Goal: Information Seeking & Learning: Learn about a topic

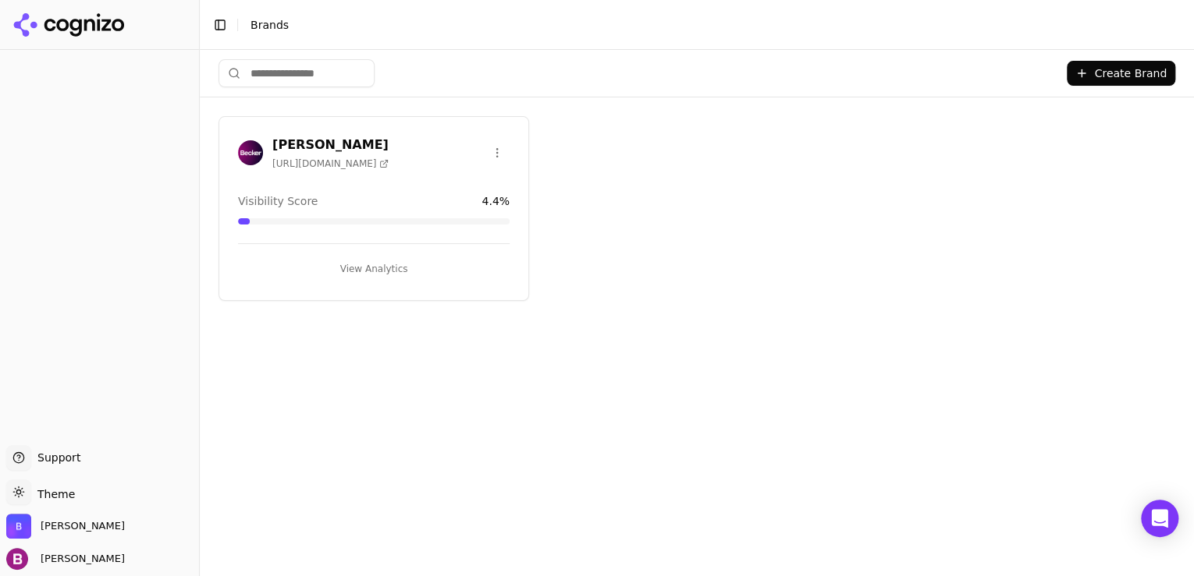
click at [387, 271] on button "View Analytics" at bounding box center [373, 269] width 271 height 25
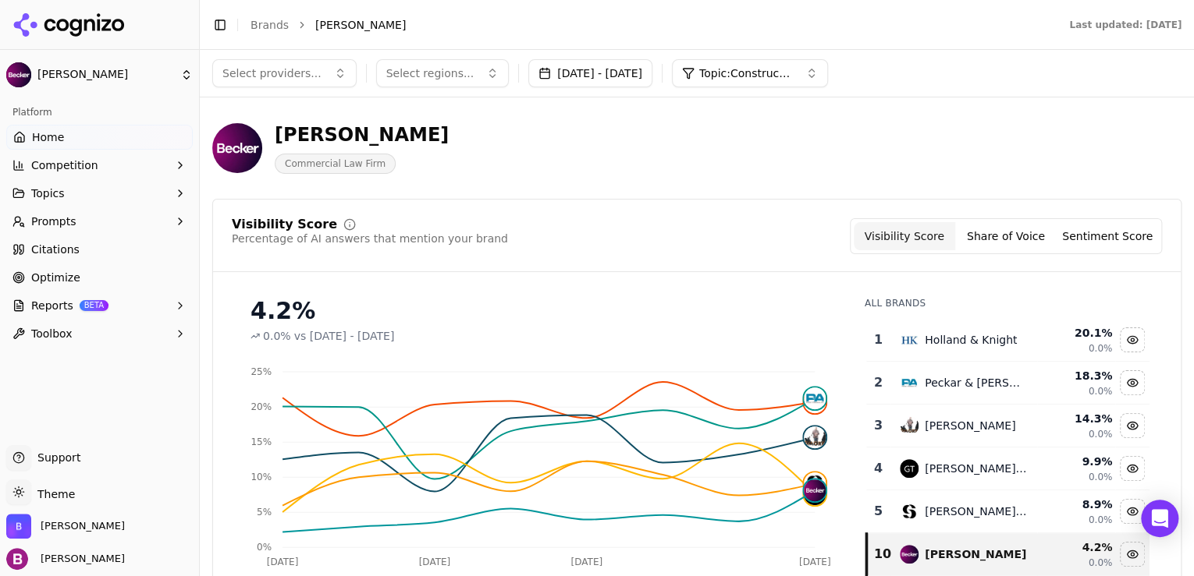
click at [828, 73] on button "Topic: Construction law" at bounding box center [750, 73] width 156 height 28
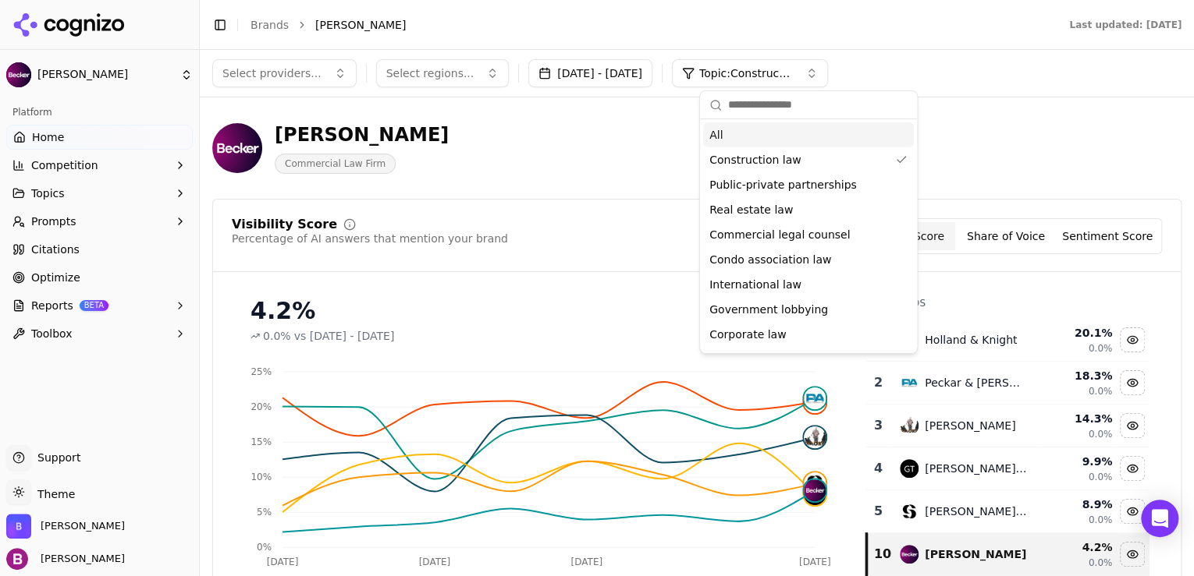
click at [793, 73] on span "Topic: Construction law" at bounding box center [746, 74] width 94 height 16
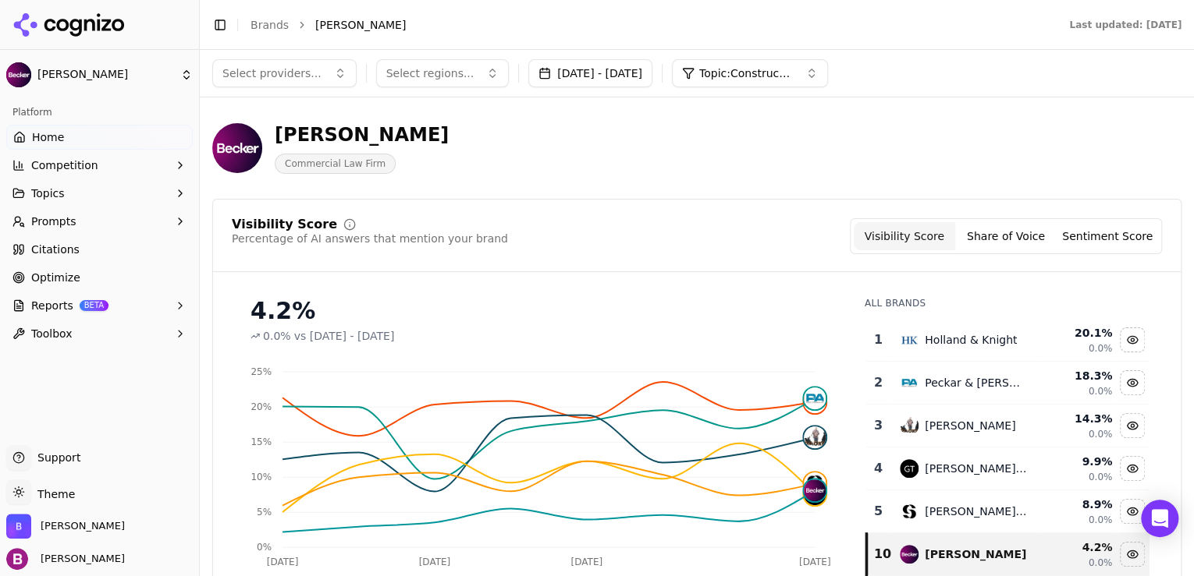
click at [828, 72] on button "Topic: Construction law" at bounding box center [750, 73] width 156 height 28
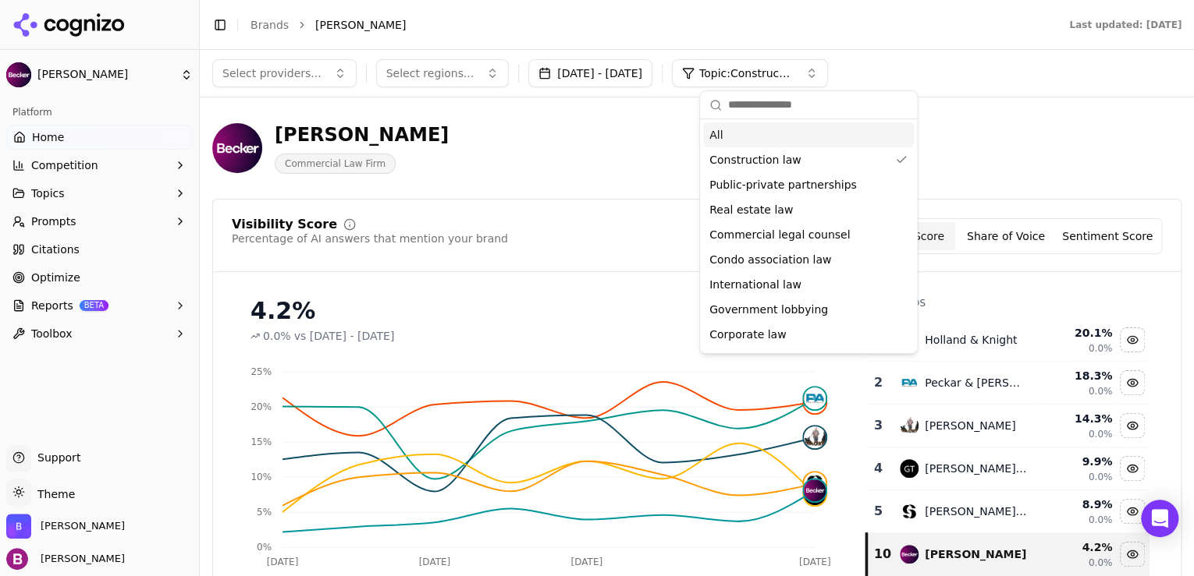
click at [730, 132] on div "All" at bounding box center [808, 134] width 211 height 25
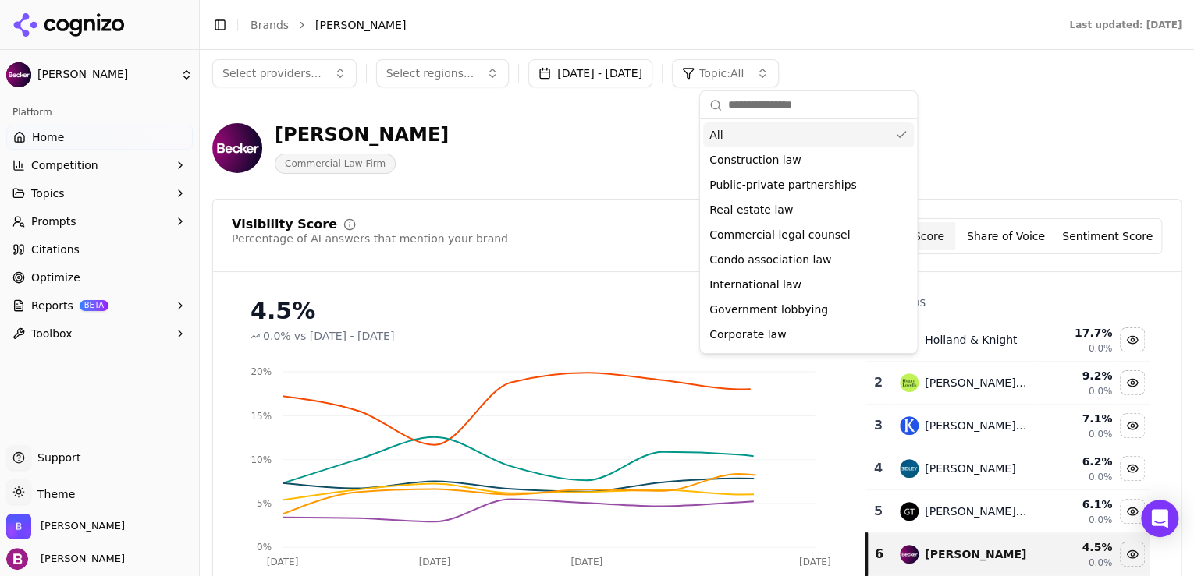
click at [635, 162] on div "[PERSON_NAME] Commercial Law Firm" at bounding box center [561, 147] width 699 height 51
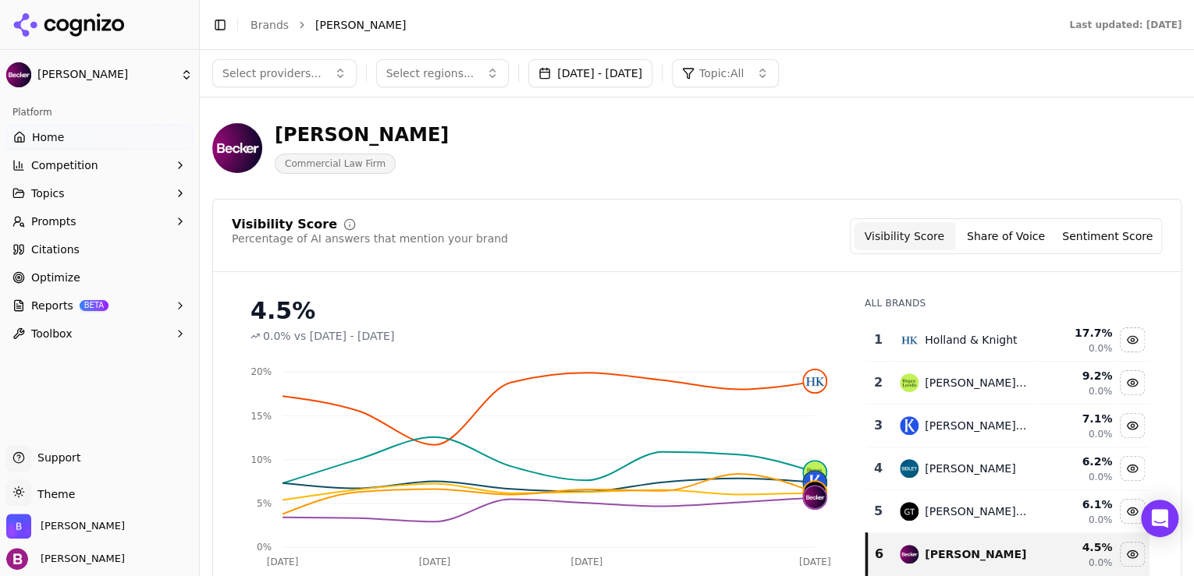
click at [625, 77] on button "[DATE] - [DATE]" at bounding box center [590, 73] width 124 height 28
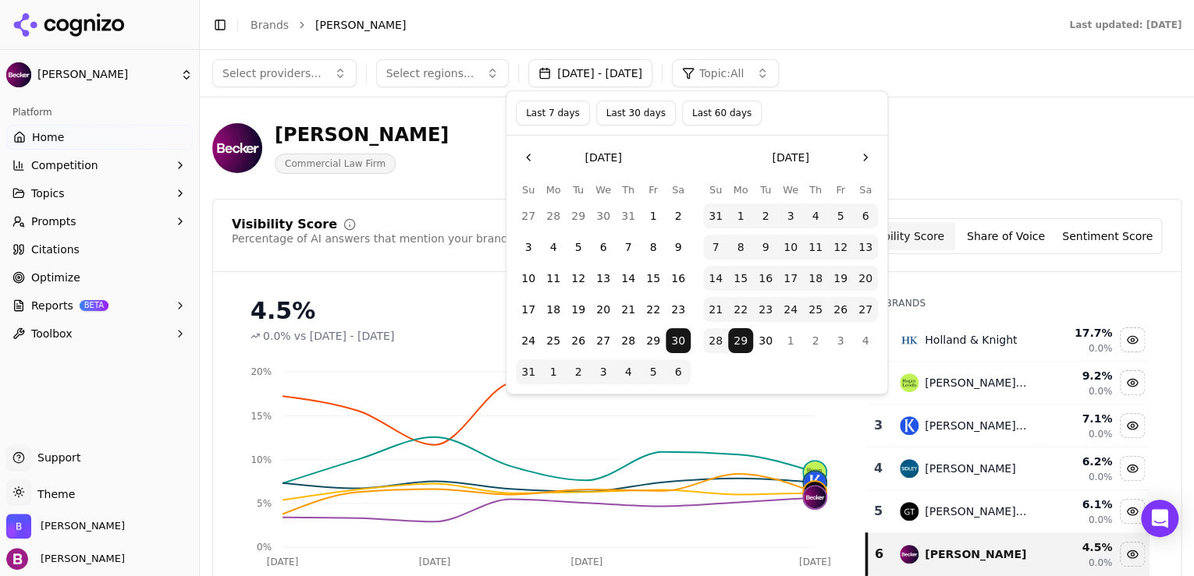
click at [864, 158] on button "Go to the Next Month" at bounding box center [865, 157] width 25 height 25
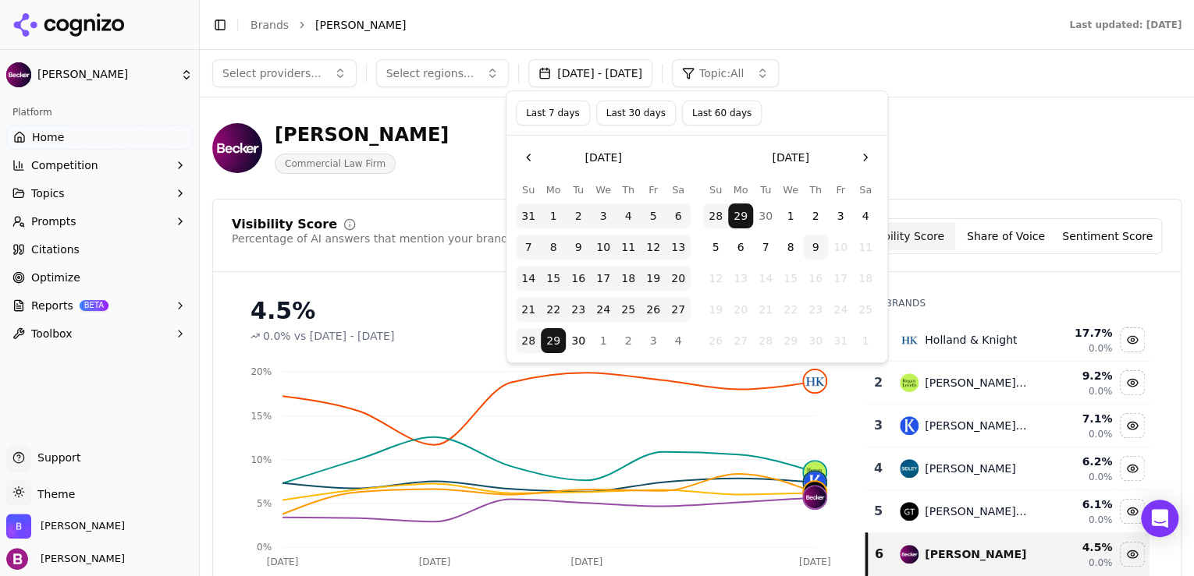
click at [818, 243] on button "9" at bounding box center [815, 247] width 25 height 25
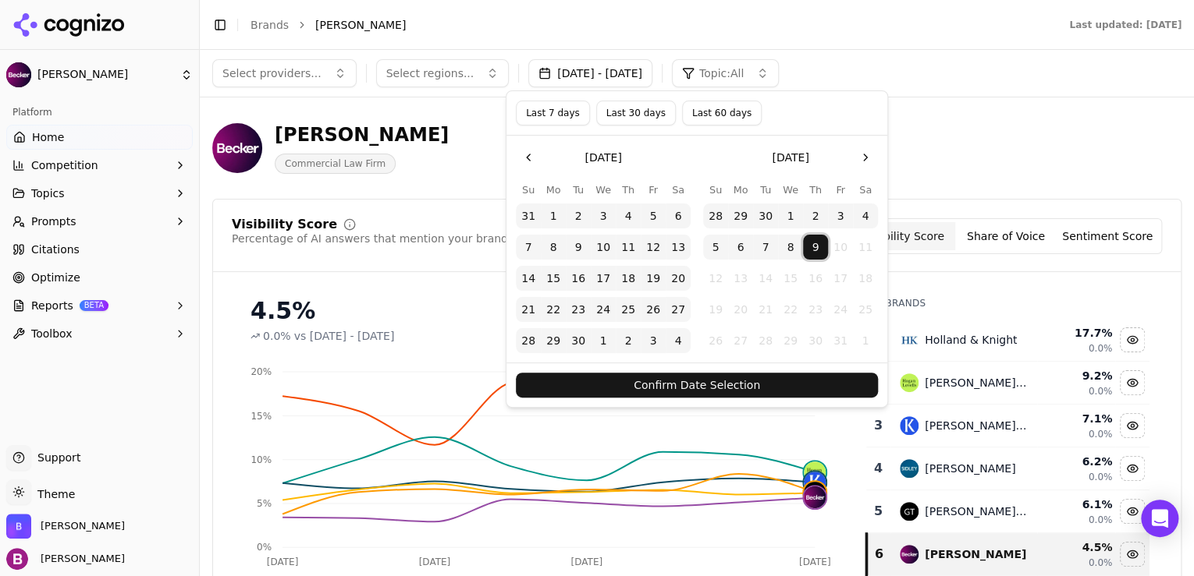
click at [626, 114] on button "Last 30 days" at bounding box center [636, 113] width 80 height 25
click at [575, 112] on button "Last 7 days" at bounding box center [553, 113] width 74 height 25
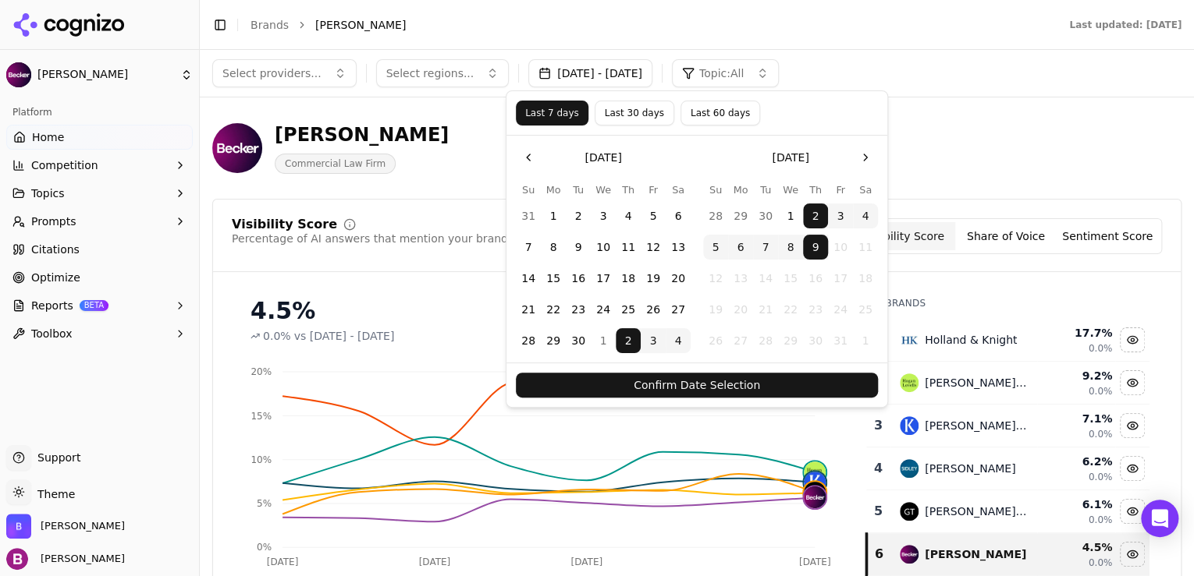
click at [730, 381] on button "Confirm Date Selection" at bounding box center [697, 385] width 362 height 25
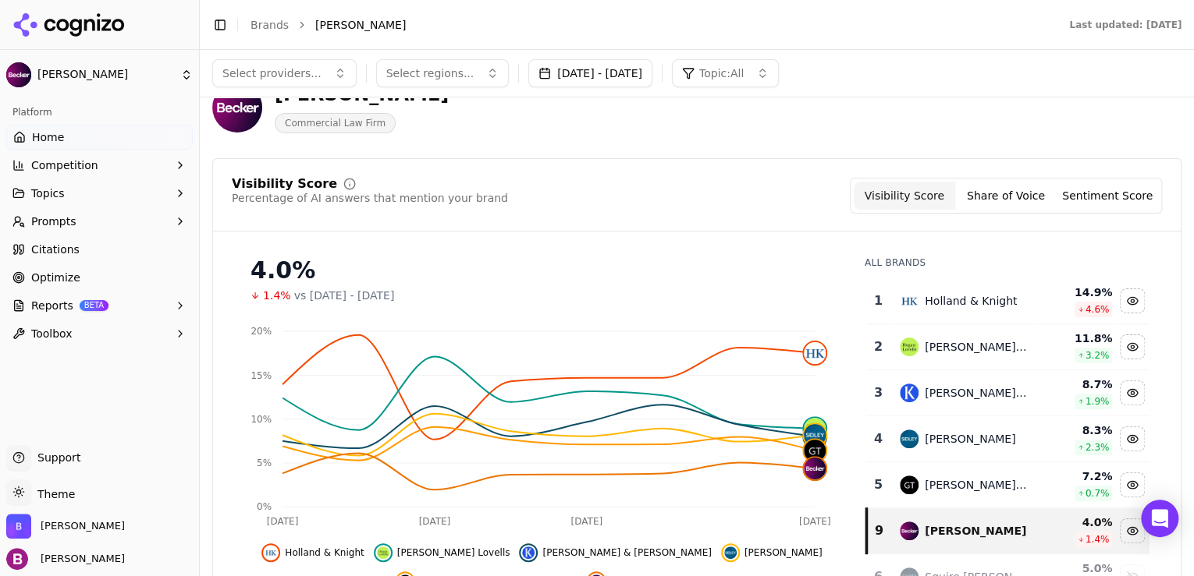
scroll to position [62, 0]
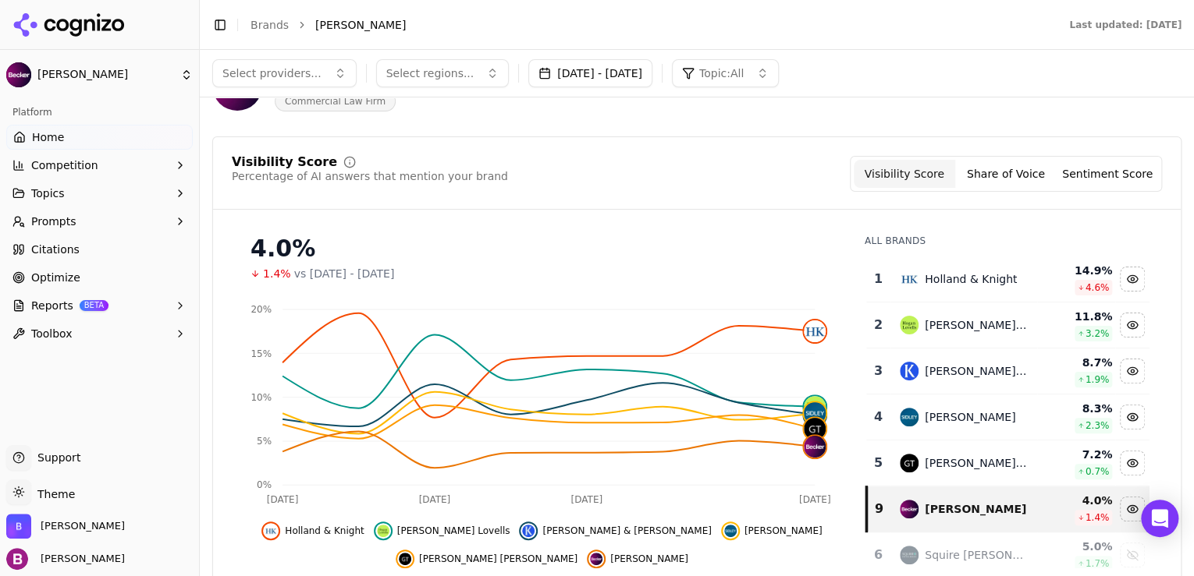
click at [652, 76] on button "[DATE] - [DATE]" at bounding box center [590, 73] width 124 height 28
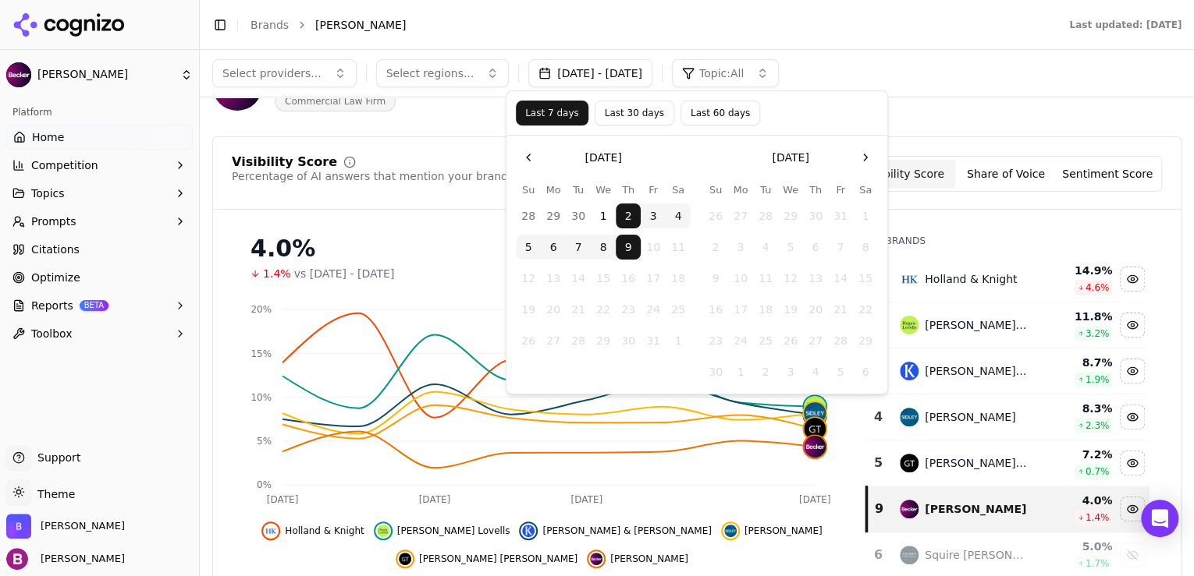
click at [623, 119] on button "Last 30 days" at bounding box center [634, 113] width 80 height 25
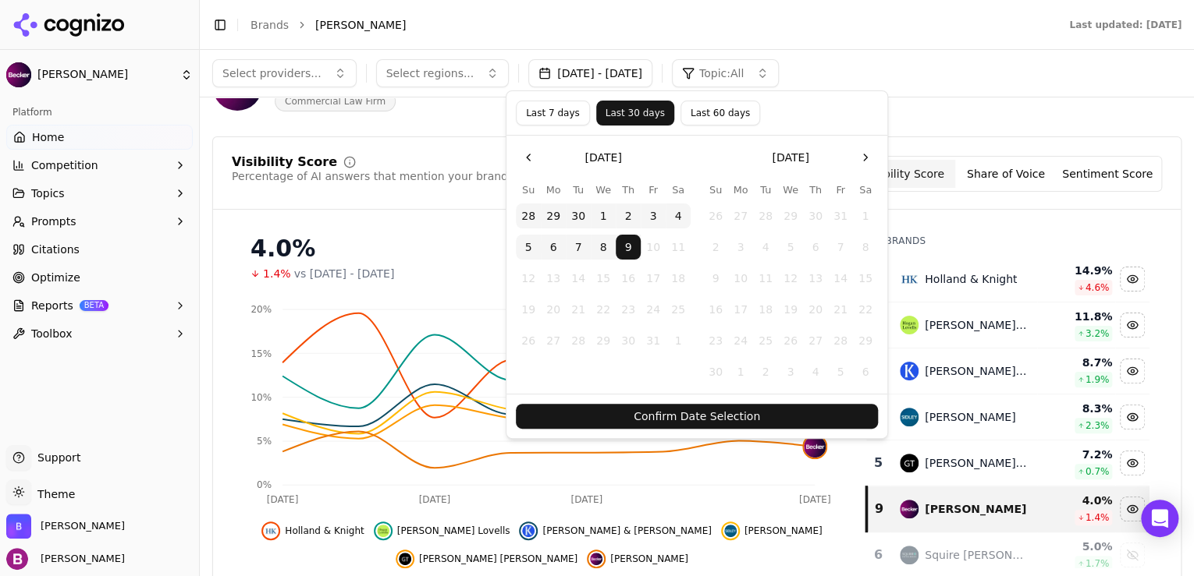
click at [696, 415] on button "Confirm Date Selection" at bounding box center [697, 416] width 362 height 25
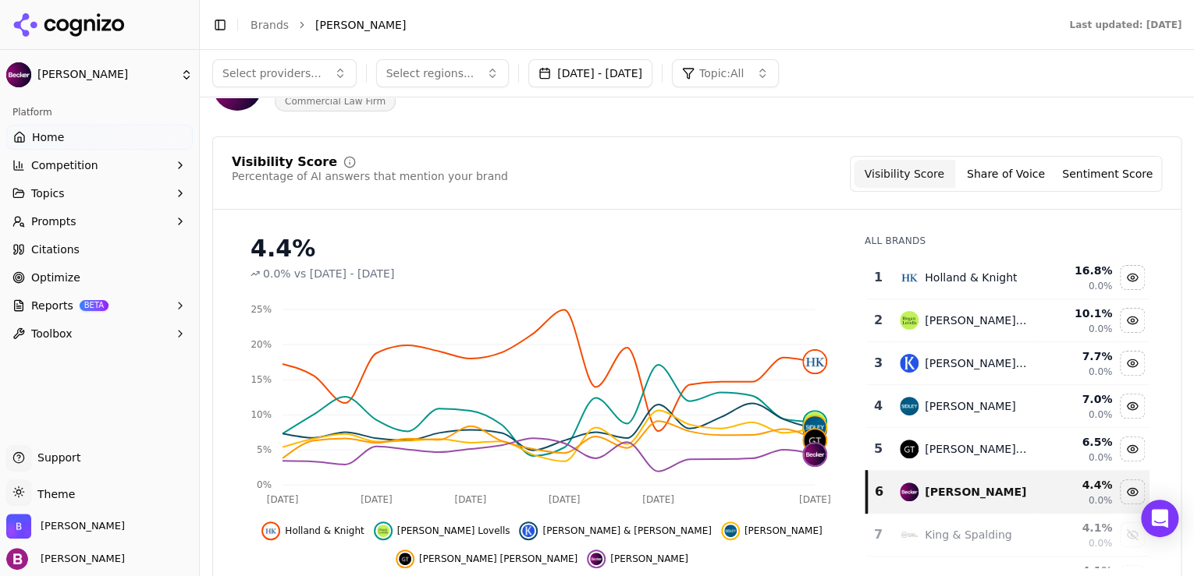
click at [717, 209] on div "Visibility Score Percentage of AI answers that mention your brand Visibility Sc…" at bounding box center [696, 381] width 969 height 489
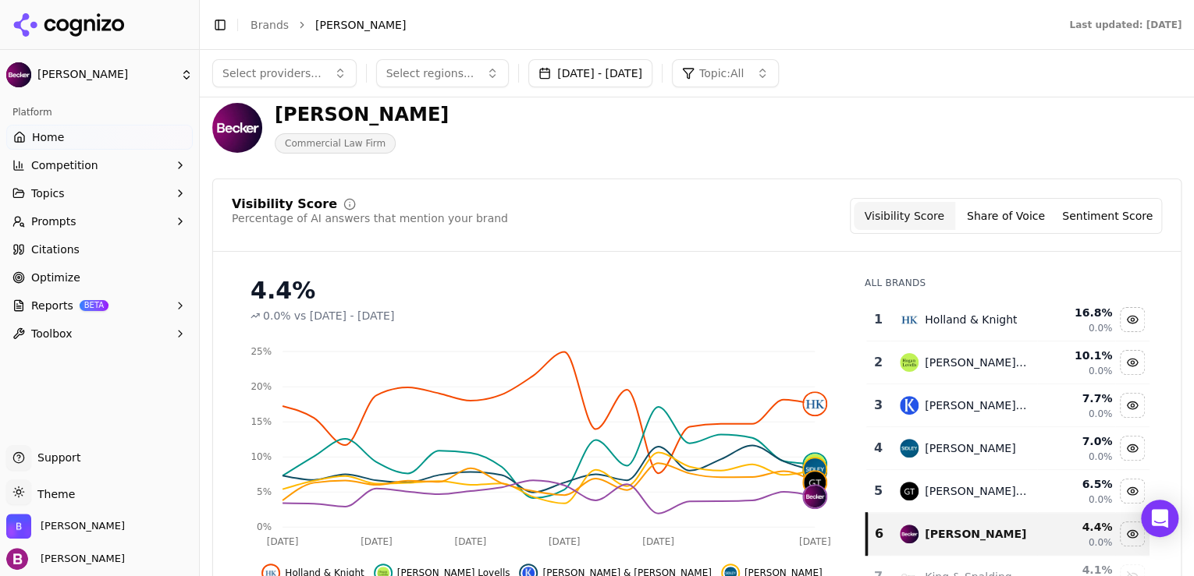
scroll to position [0, 0]
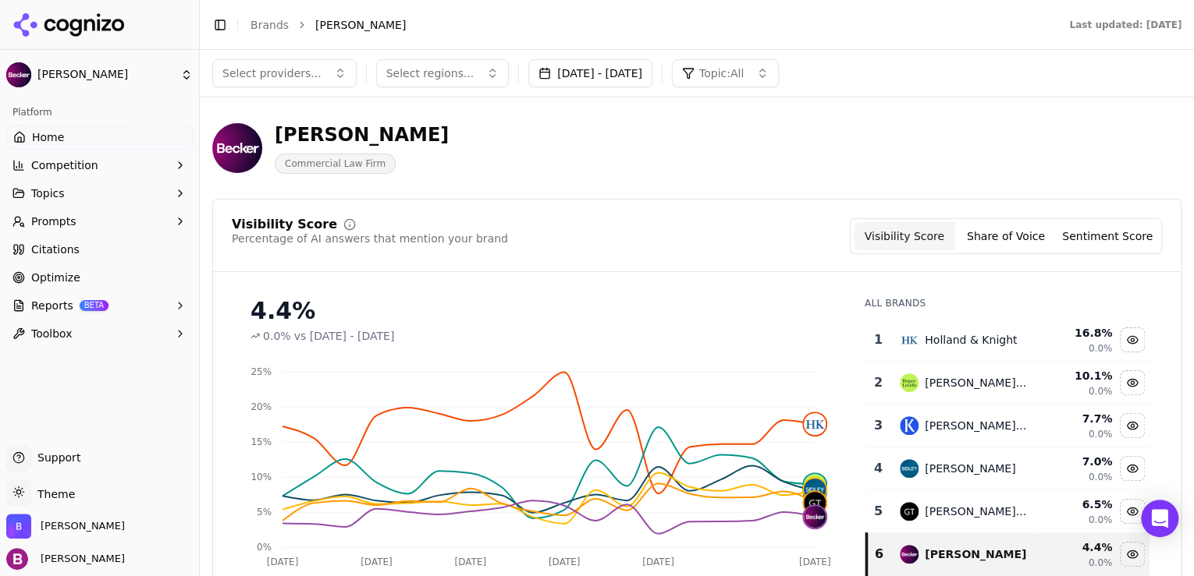
click at [599, 159] on div "[PERSON_NAME] Commercial Law Firm" at bounding box center [561, 147] width 699 height 51
click at [142, 191] on button "Topics" at bounding box center [99, 193] width 186 height 25
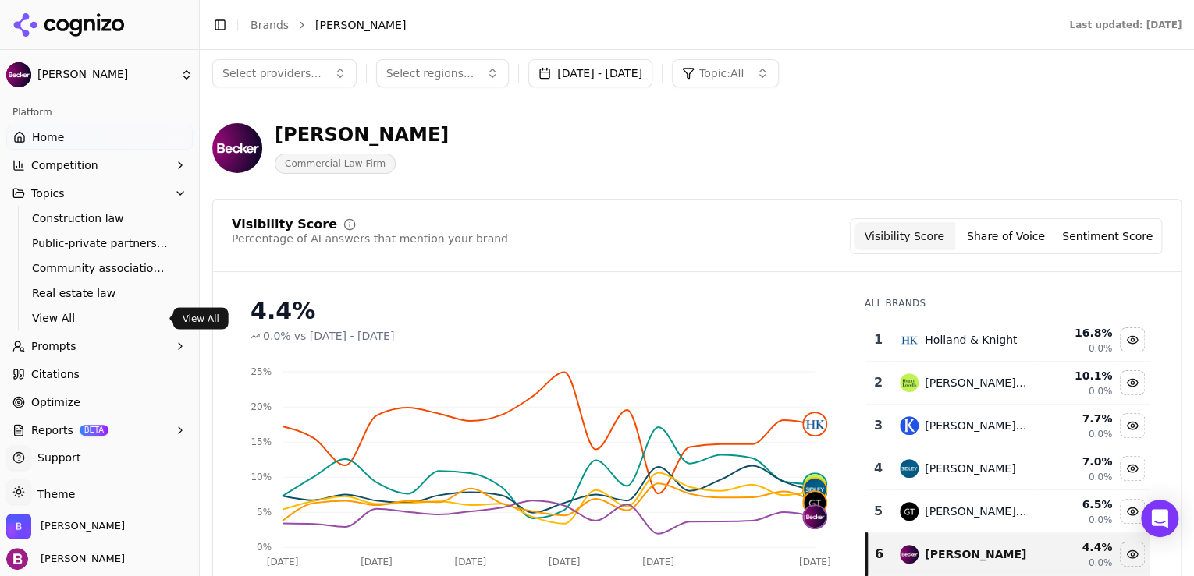
click at [122, 319] on span "View All" at bounding box center [100, 318] width 136 height 16
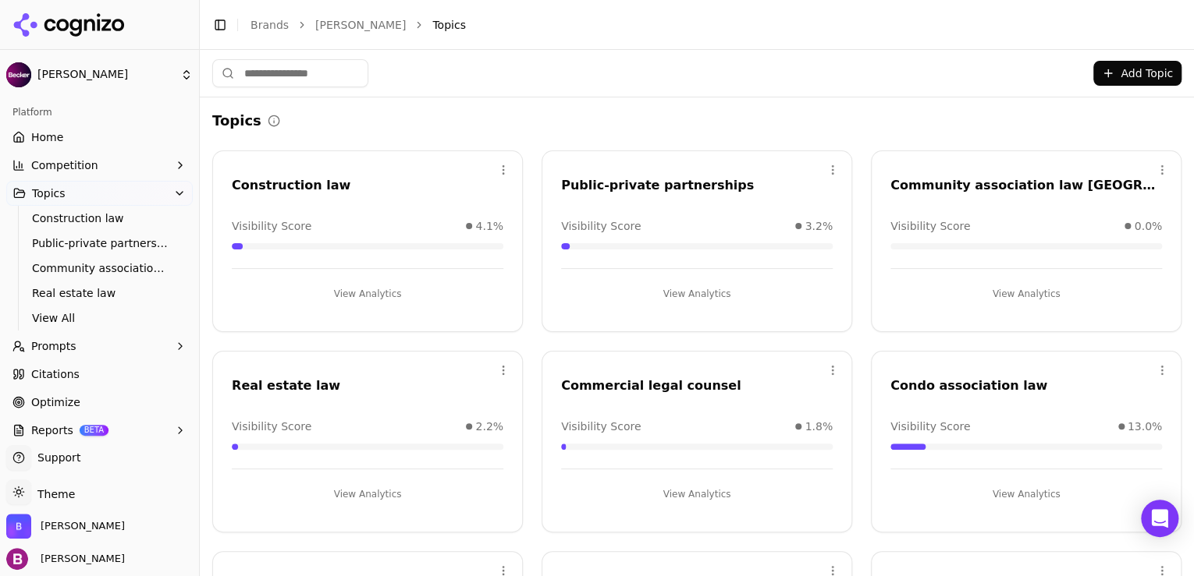
click at [1027, 293] on button "View Analytics" at bounding box center [1025, 294] width 271 height 25
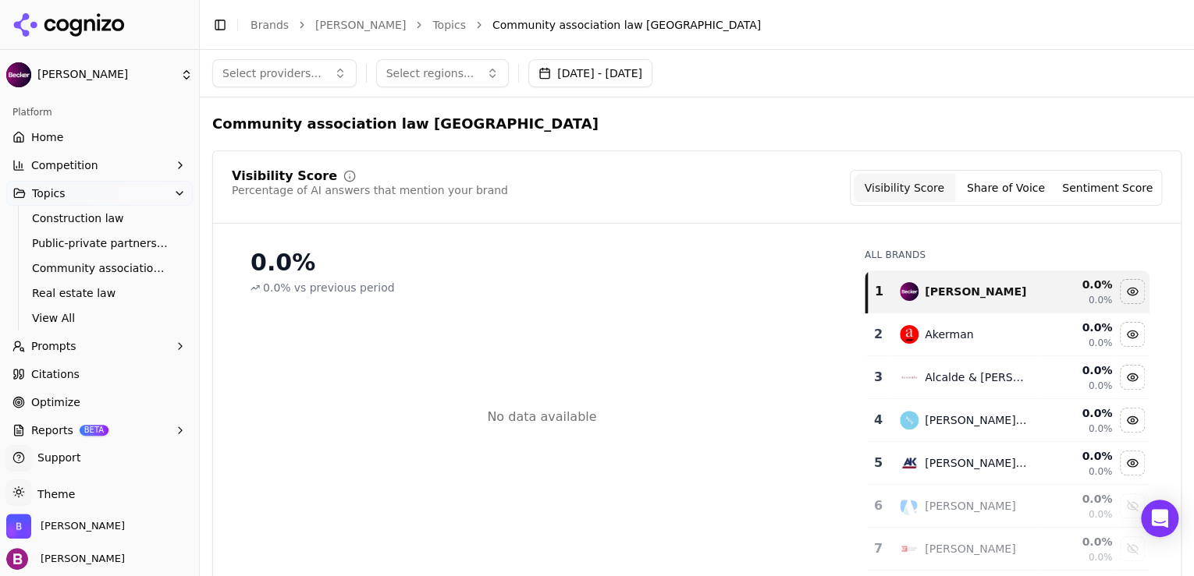
scroll to position [62, 0]
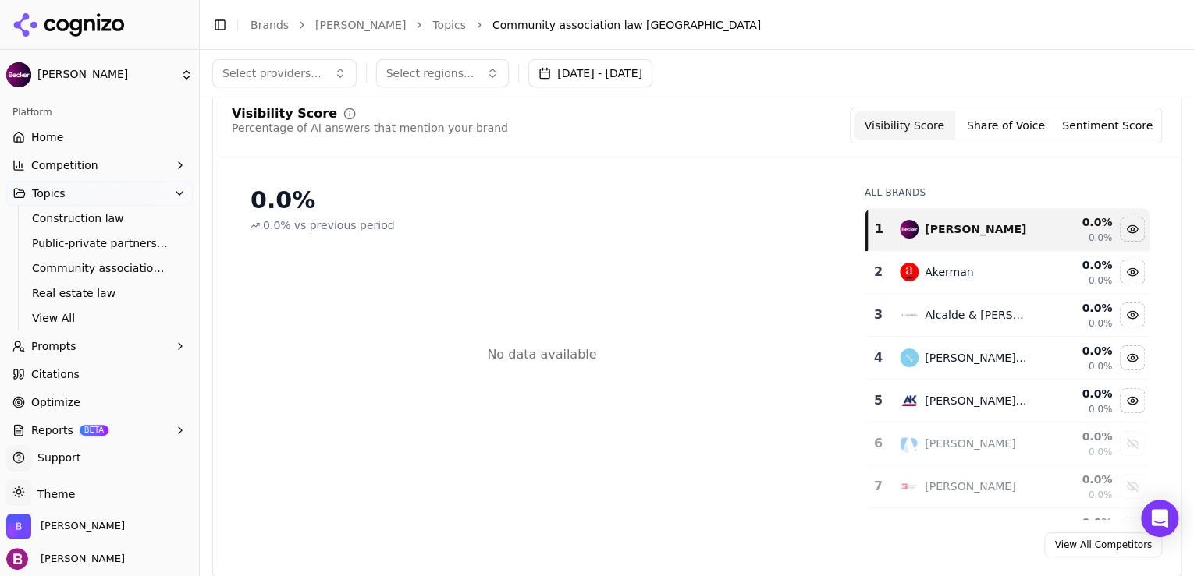
click at [56, 347] on span "Prompts" at bounding box center [53, 347] width 45 height 16
click at [57, 374] on span "Active" at bounding box center [100, 372] width 136 height 16
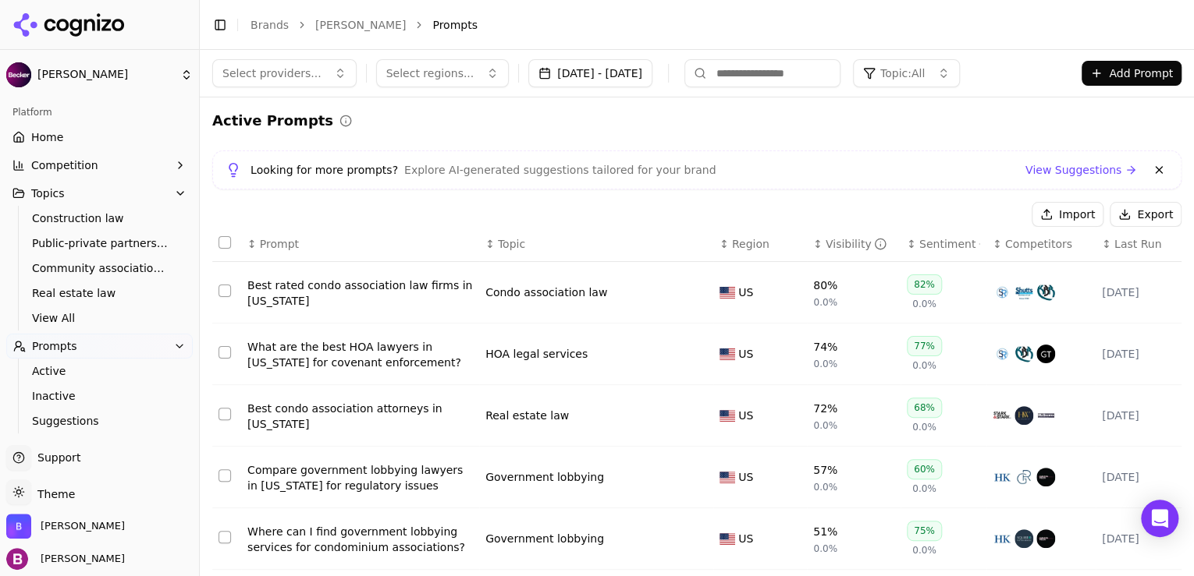
click at [792, 71] on input at bounding box center [762, 73] width 156 height 28
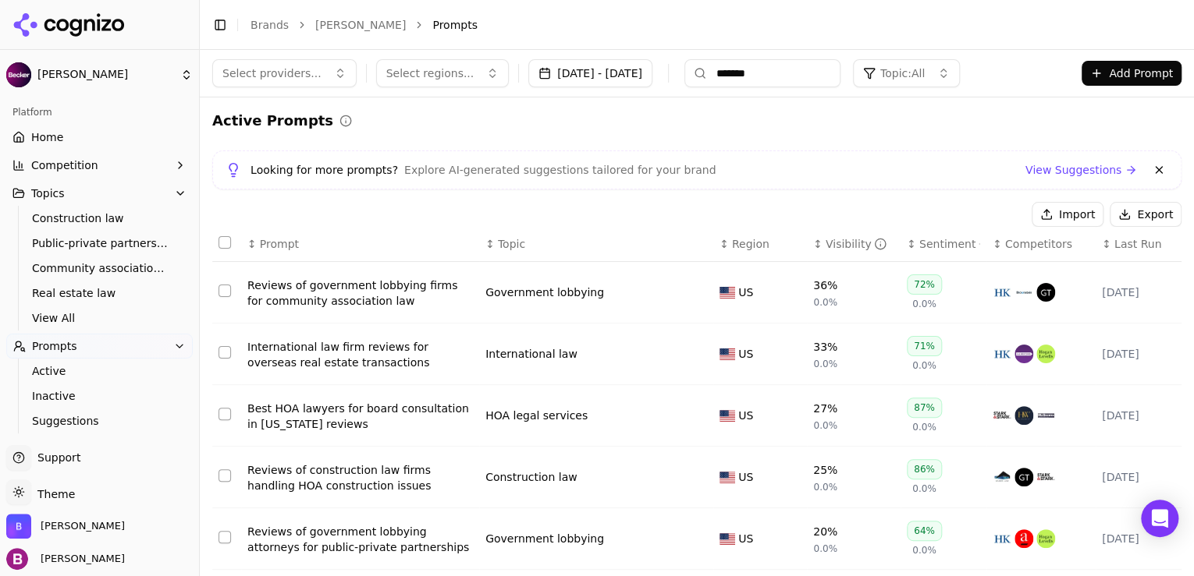
type input "*******"
click at [225, 239] on button "Select all rows" at bounding box center [224, 242] width 12 height 12
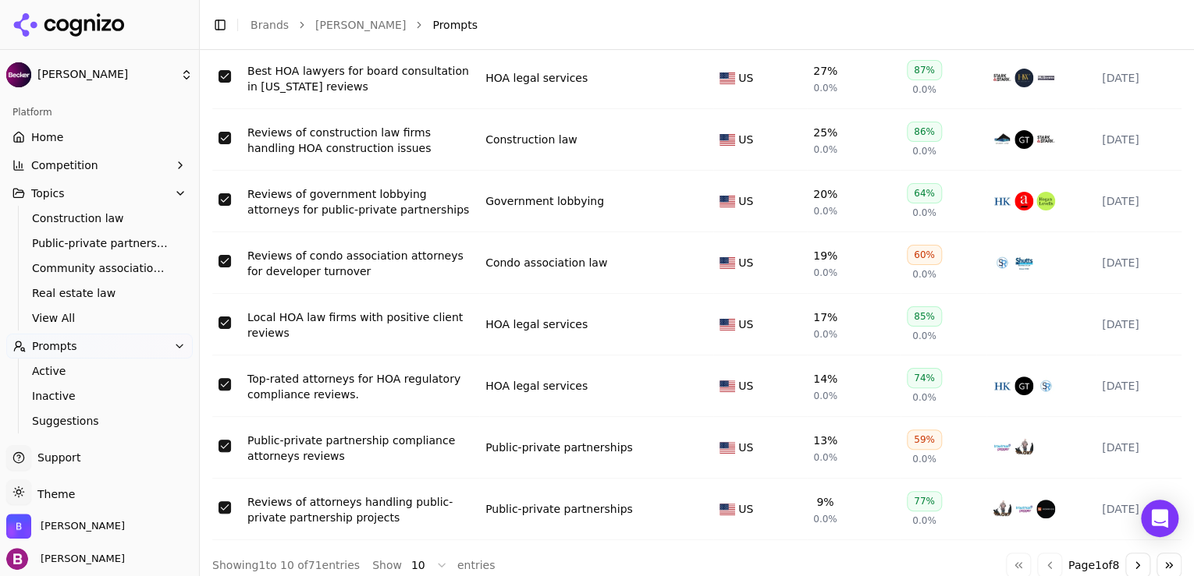
scroll to position [353, 0]
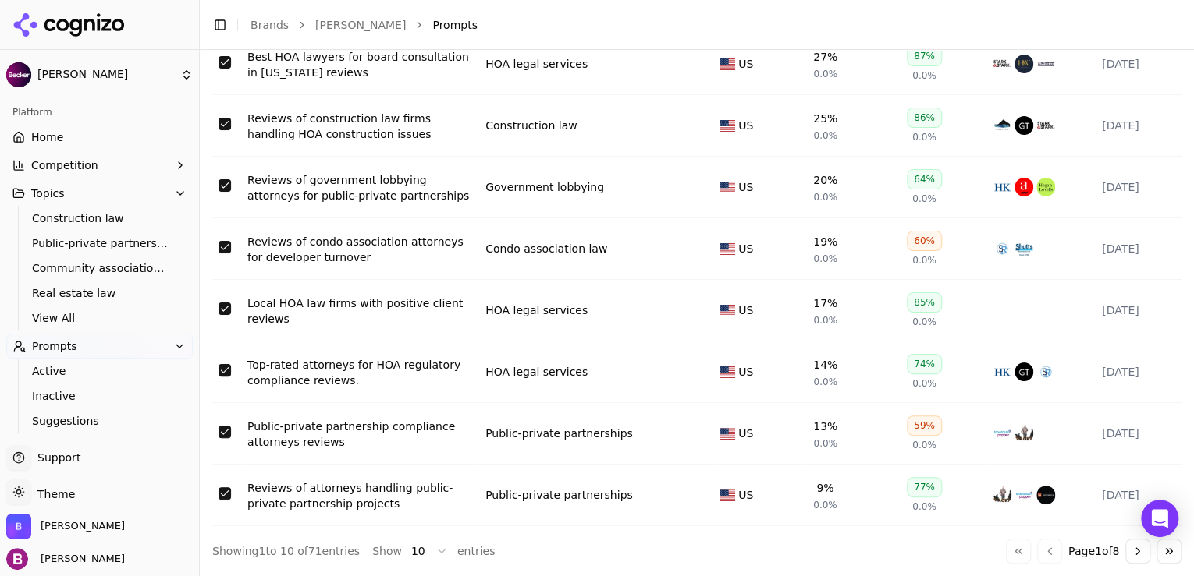
click at [411, 548] on html "[PERSON_NAME] Platform Home Competition Topics Construction law Public-private …" at bounding box center [597, 288] width 1194 height 576
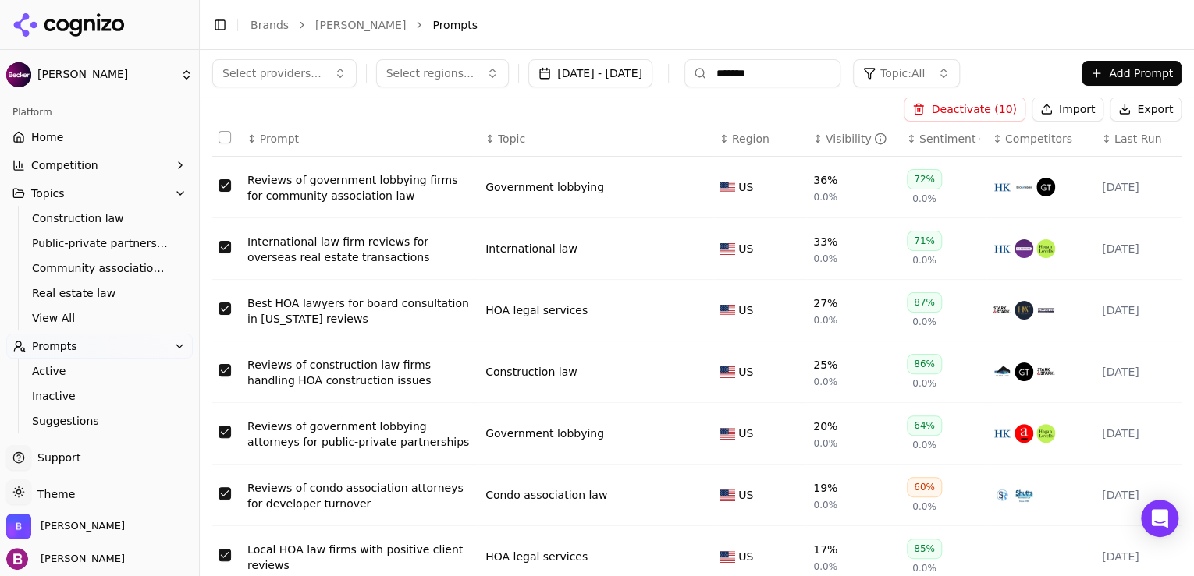
scroll to position [0, 0]
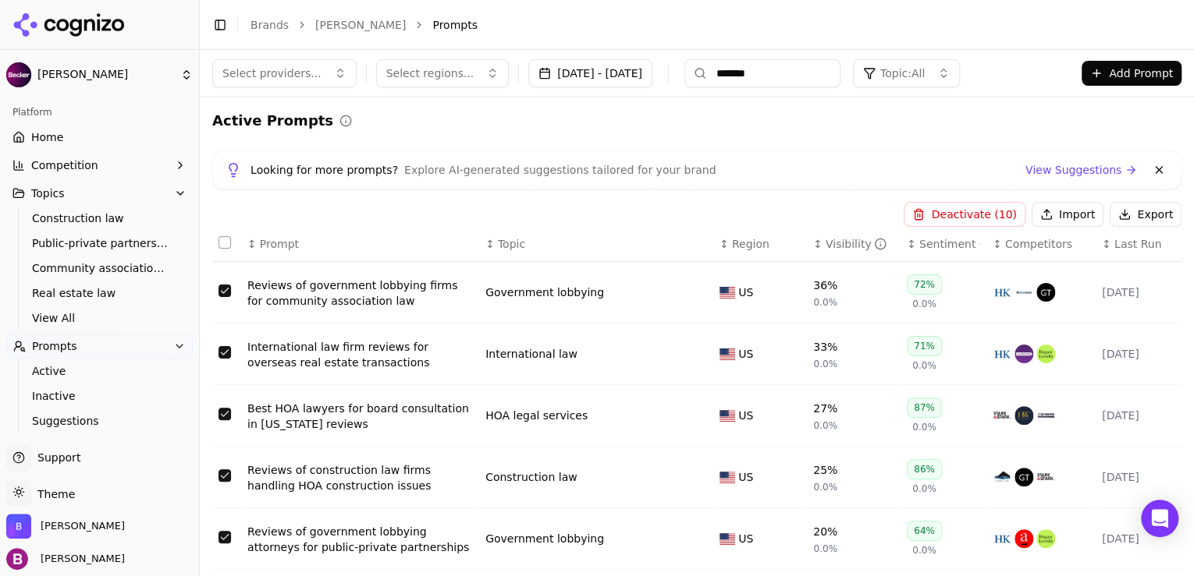
click at [229, 239] on button "Select all rows" at bounding box center [224, 242] width 12 height 12
click at [221, 242] on button "Select all rows" at bounding box center [224, 242] width 12 height 12
click at [1029, 248] on span "Competitors" at bounding box center [1038, 244] width 67 height 16
click at [992, 243] on div "↓ Competitors" at bounding box center [1040, 244] width 97 height 16
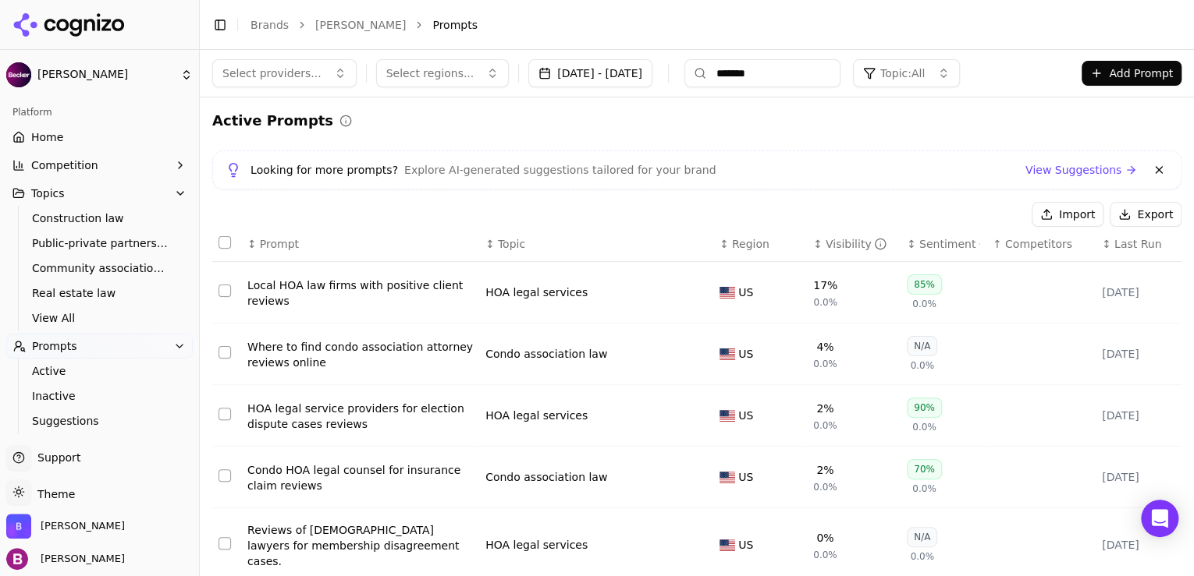
click at [1006, 243] on span "Competitors" at bounding box center [1038, 244] width 67 height 16
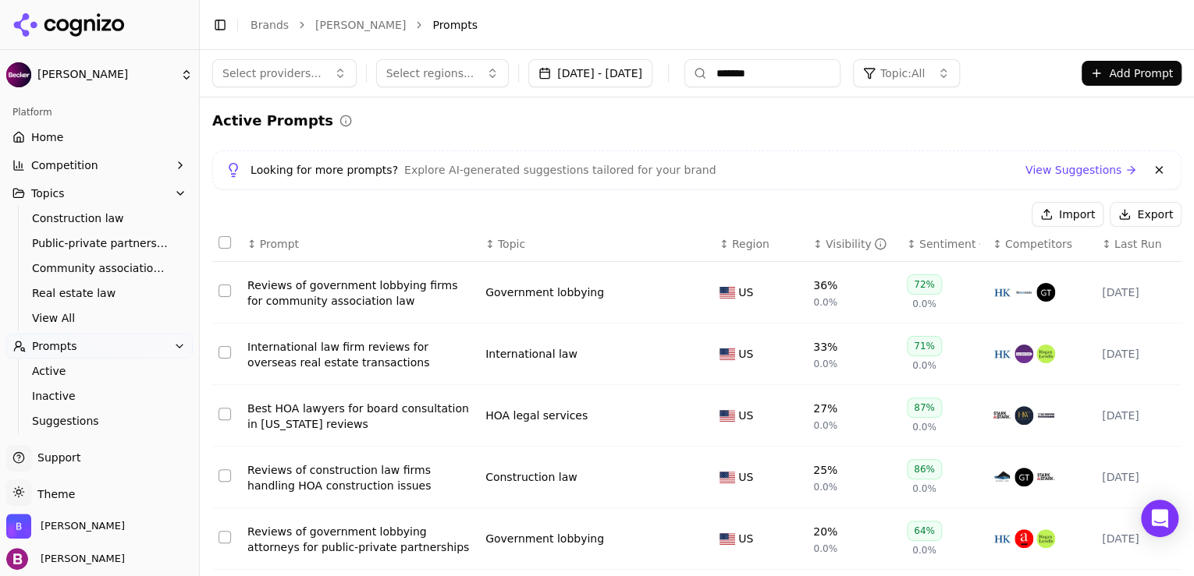
drag, startPoint x: 827, startPoint y: 77, endPoint x: 718, endPoint y: 73, distance: 109.3
click at [718, 73] on div "*******" at bounding box center [762, 73] width 156 height 28
click at [789, 72] on input "*******" at bounding box center [762, 73] width 156 height 28
drag, startPoint x: 789, startPoint y: 72, endPoint x: 693, endPoint y: 66, distance: 96.9
click at [693, 66] on div "Select providers... Select regions... [DATE] - [DATE] ******* Topic: All" at bounding box center [585, 73] width 747 height 28
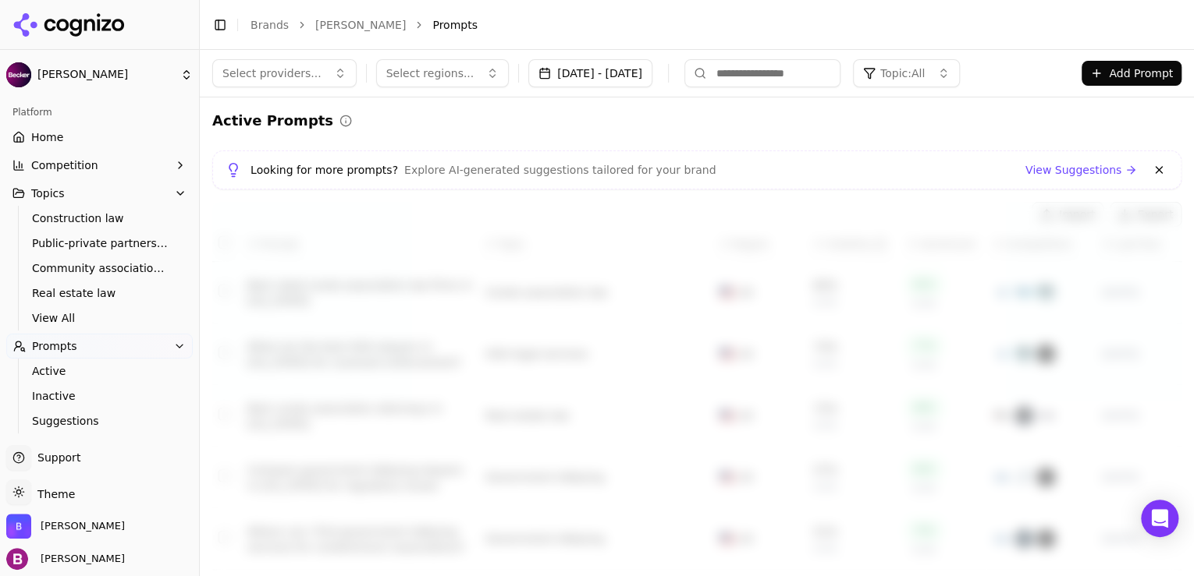
click at [902, 165] on div "Looking for more prompts? Explore AI-generated suggestions tailored for your br…" at bounding box center [696, 170] width 942 height 19
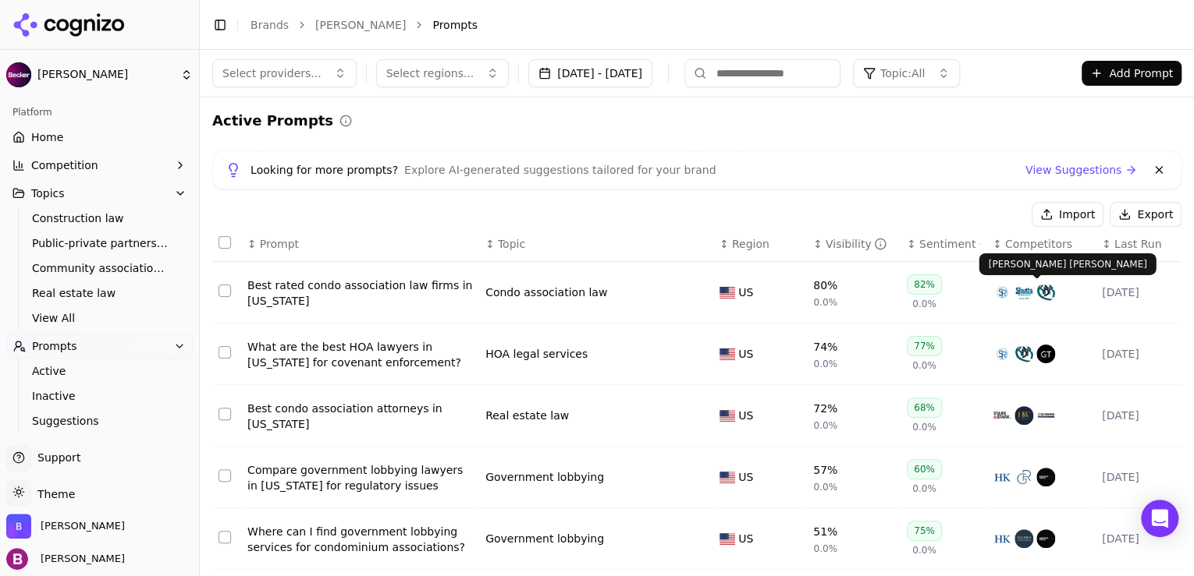
click at [1017, 246] on span "Competitors" at bounding box center [1038, 244] width 67 height 16
click at [1005, 243] on span "Competitors" at bounding box center [1038, 244] width 67 height 16
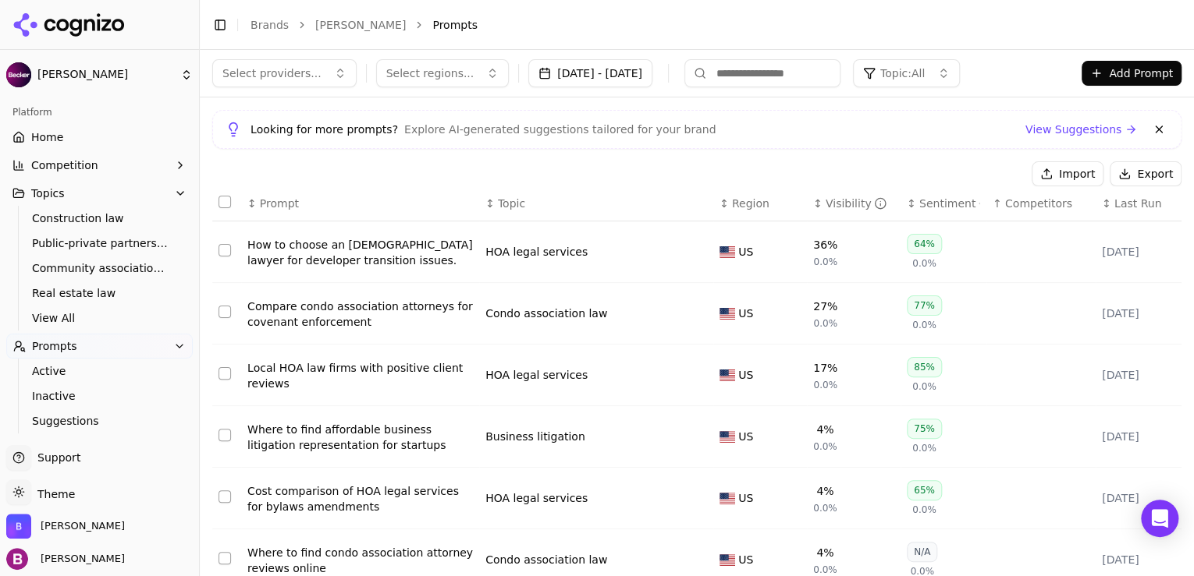
scroll to position [62, 0]
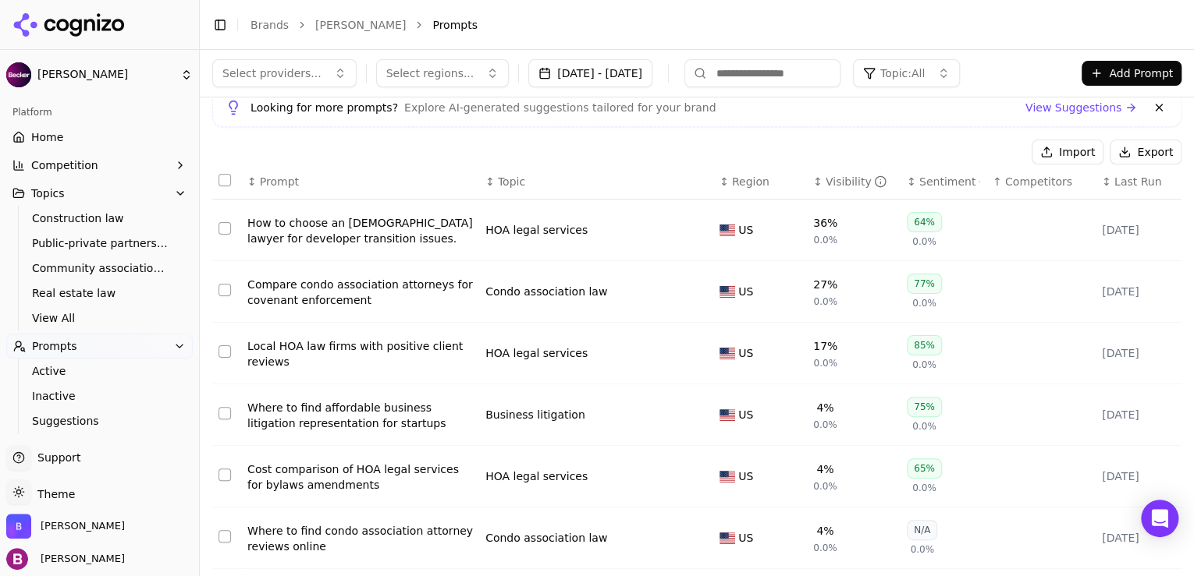
click at [393, 223] on div "How to choose an [DEMOGRAPHIC_DATA] lawyer for developer transition issues." at bounding box center [359, 230] width 225 height 31
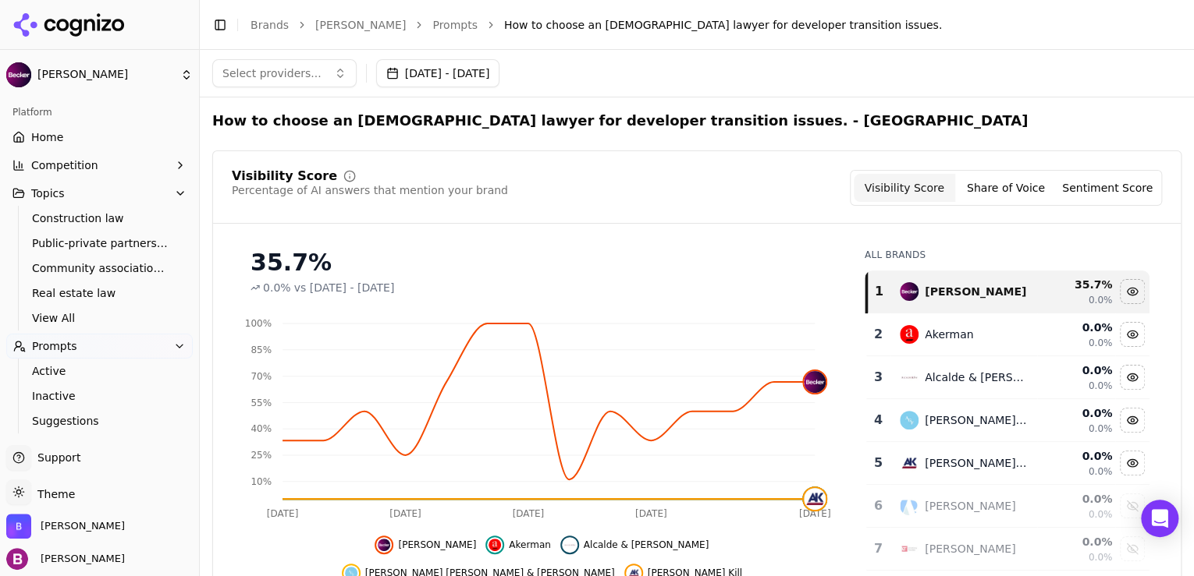
click at [312, 72] on button "Select providers..." at bounding box center [284, 73] width 144 height 28
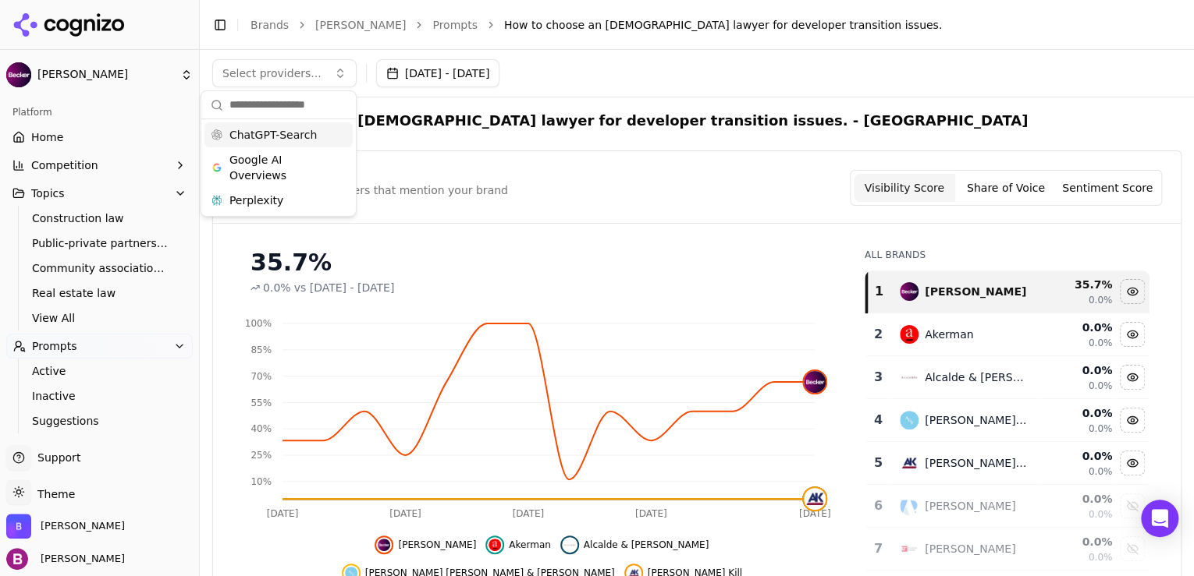
click at [286, 135] on span "ChatGPT-Search" at bounding box center [272, 135] width 87 height 16
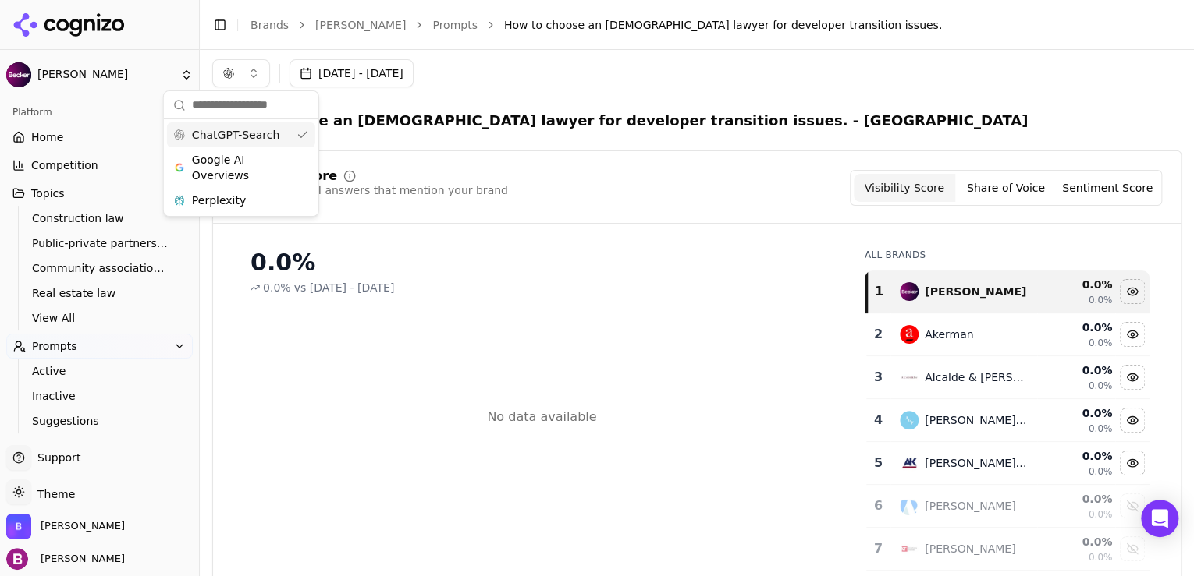
click at [533, 232] on div "Visibility Score Percentage of AI answers that mention your brand Visibility Sc…" at bounding box center [696, 377] width 969 height 452
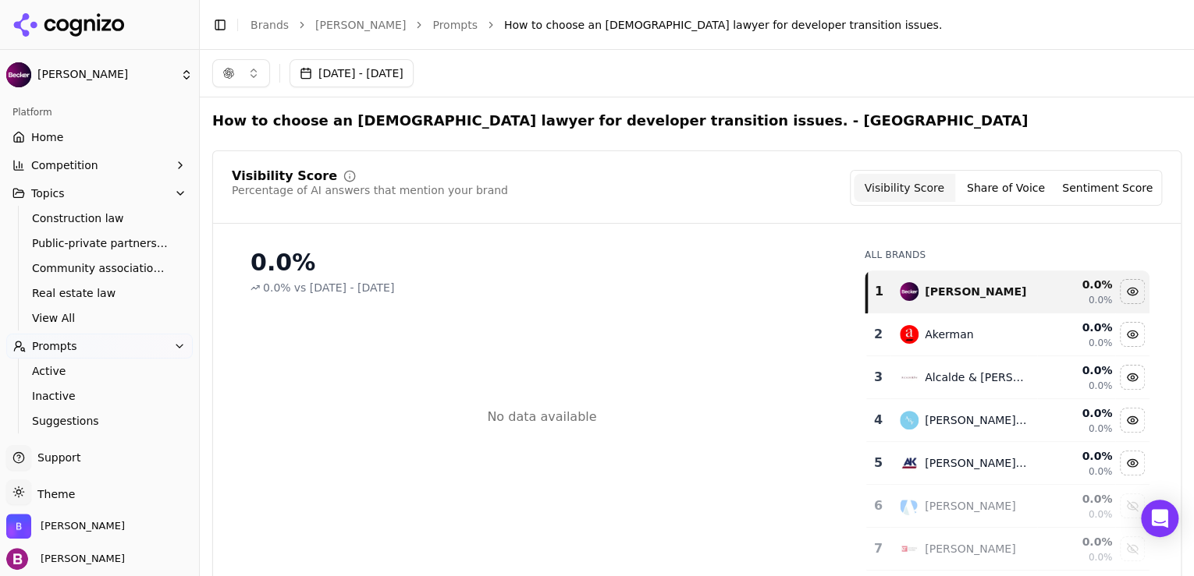
click at [261, 74] on button "button" at bounding box center [241, 73] width 58 height 28
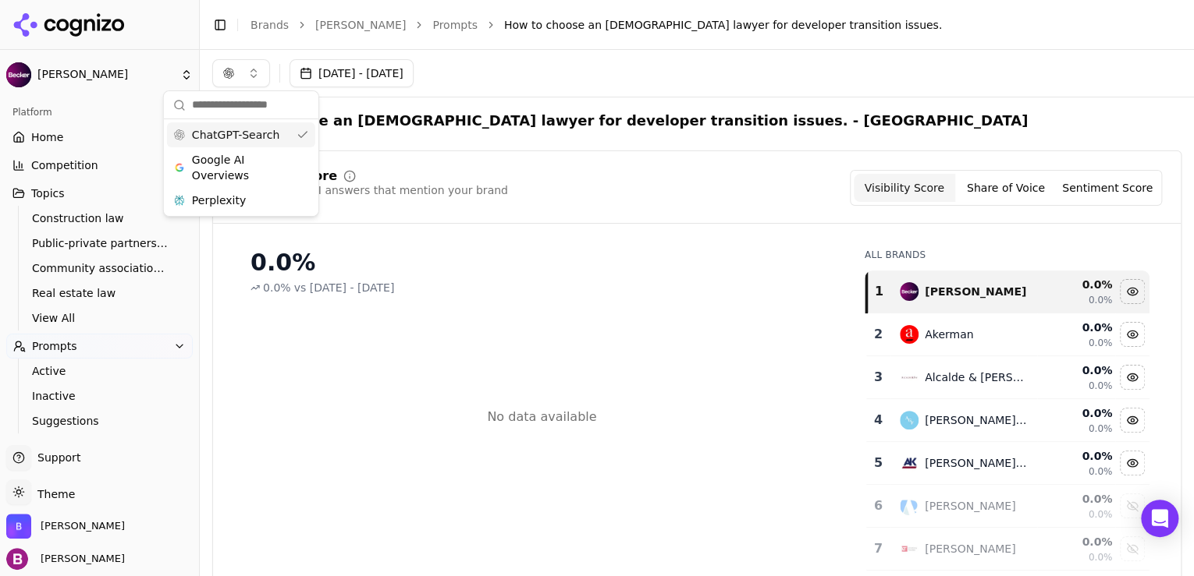
click at [286, 142] on div "ChatGPT-Search" at bounding box center [241, 134] width 148 height 25
click at [277, 126] on div "ChatGPT-Search" at bounding box center [241, 134] width 148 height 25
click at [275, 112] on input "text" at bounding box center [250, 105] width 117 height 31
click at [293, 129] on div "ChatGPT-Search" at bounding box center [241, 134] width 148 height 25
click at [296, 134] on div "ChatGPT-Search" at bounding box center [241, 134] width 148 height 25
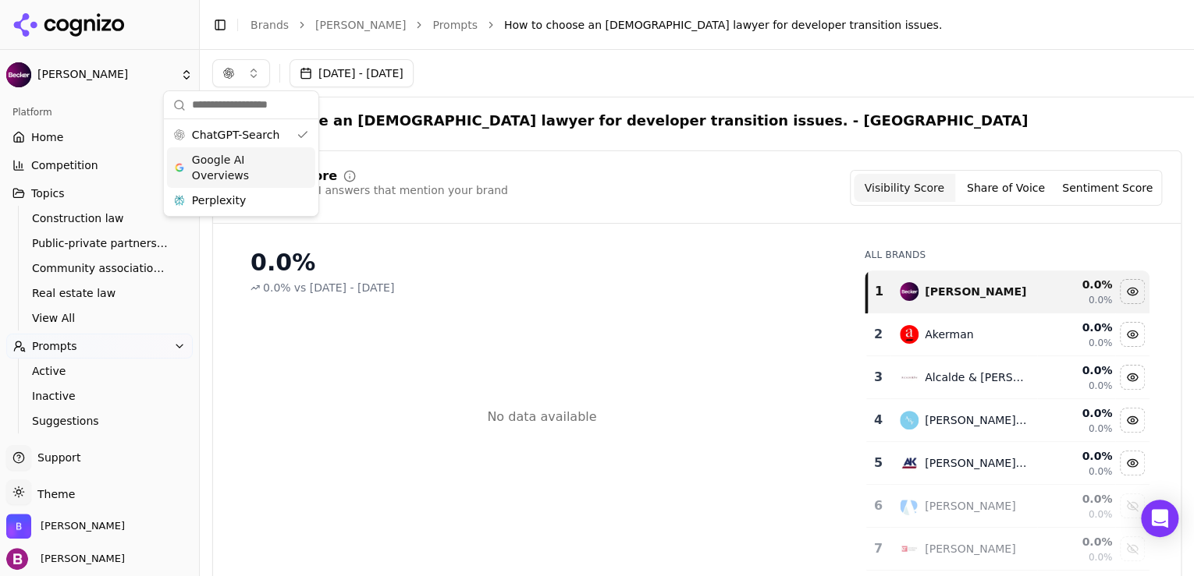
click at [265, 161] on span "Google AI Overviews" at bounding box center [241, 167] width 98 height 31
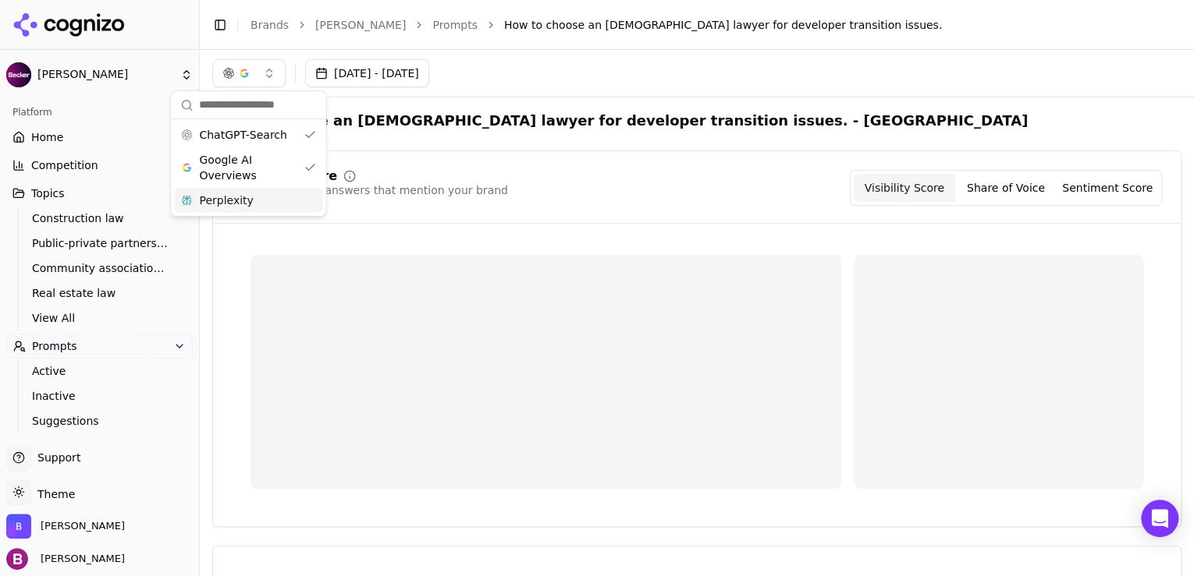
click at [264, 197] on div "Perplexity" at bounding box center [248, 200] width 148 height 25
click at [431, 184] on div "Percentage of AI answers that mention your brand" at bounding box center [370, 191] width 276 height 16
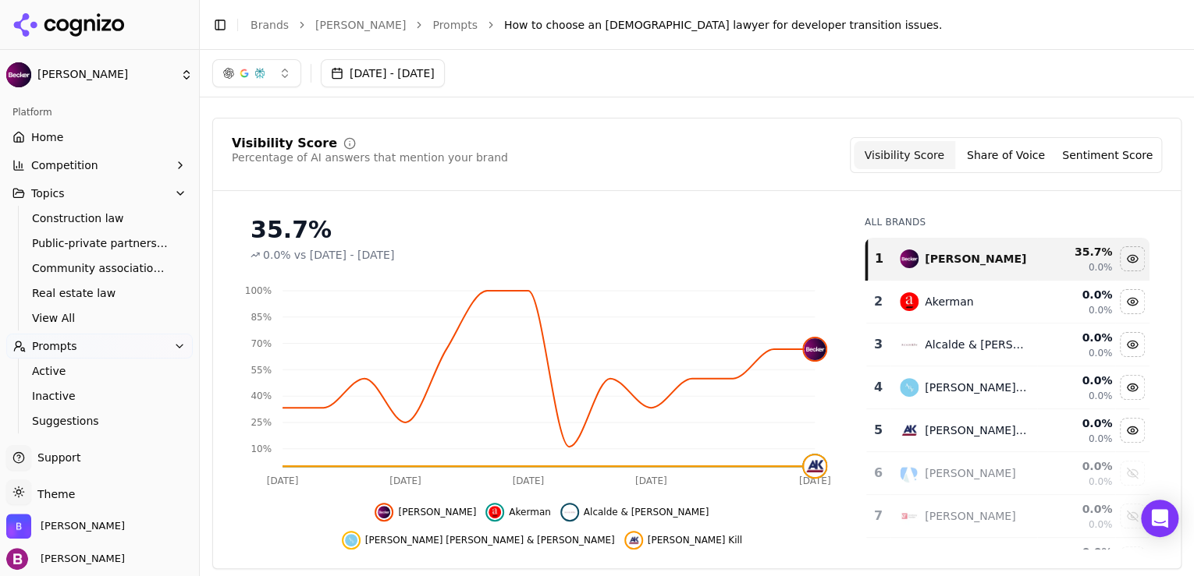
scroll to position [62, 0]
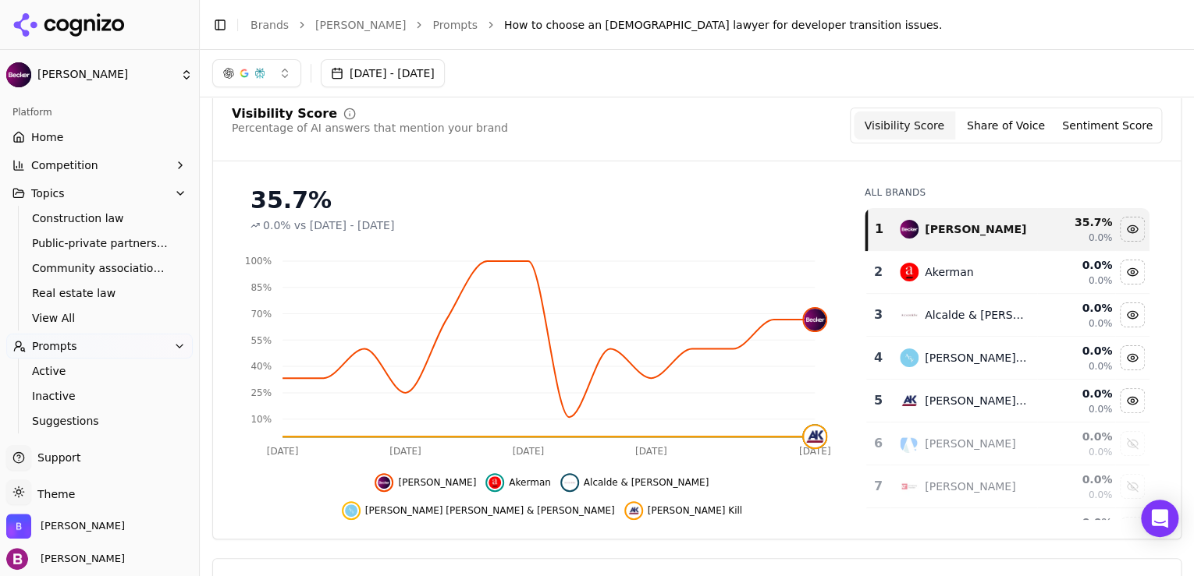
click at [694, 165] on div "Visibility Score Percentage of AI answers that mention your brand Visibility Sc…" at bounding box center [696, 314] width 969 height 452
